Goal: Information Seeking & Learning: Learn about a topic

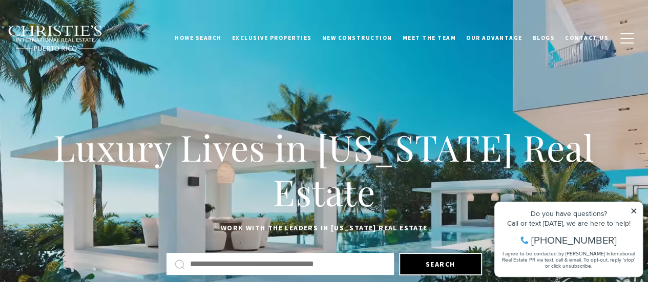
drag, startPoint x: 631, startPoint y: 209, endPoint x: 1057, endPoint y: 240, distance: 426.6
click at [631, 209] on icon at bounding box center [633, 210] width 5 height 5
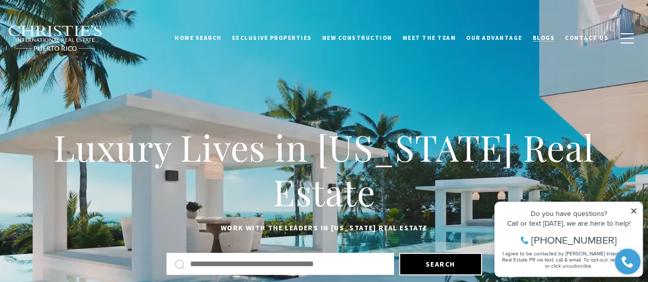
click at [551, 39] on span "Blogs" at bounding box center [543, 37] width 23 height 7
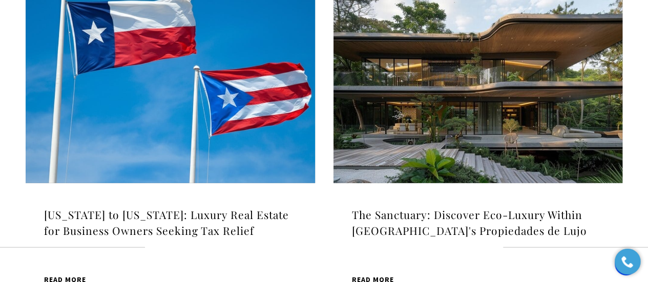
scroll to position [1205, 0]
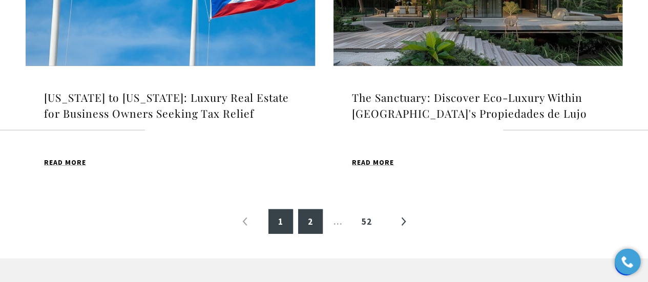
click at [316, 234] on link "2" at bounding box center [310, 221] width 25 height 25
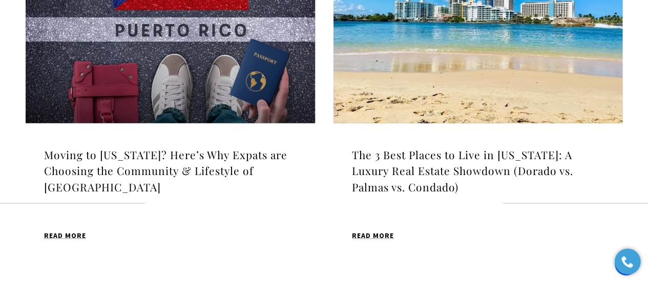
scroll to position [1153, 0]
